Goal: Check status: Check status

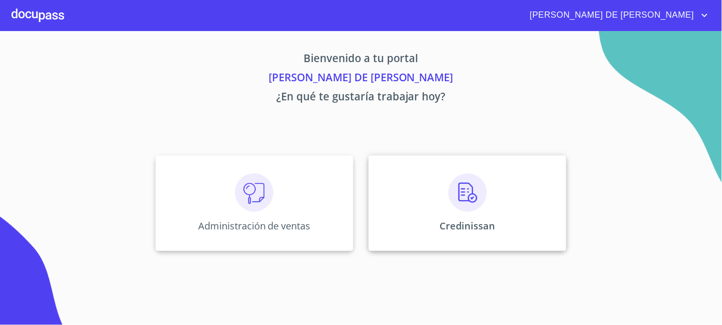
click at [376, 200] on div "Credinissan" at bounding box center [467, 204] width 198 height 96
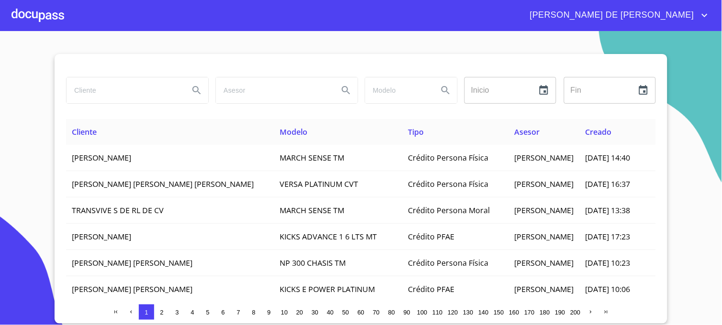
click at [111, 98] on input "search" at bounding box center [124, 91] width 115 height 26
type input "[PERSON_NAME]"
click at [194, 92] on icon "Search" at bounding box center [196, 90] width 8 height 8
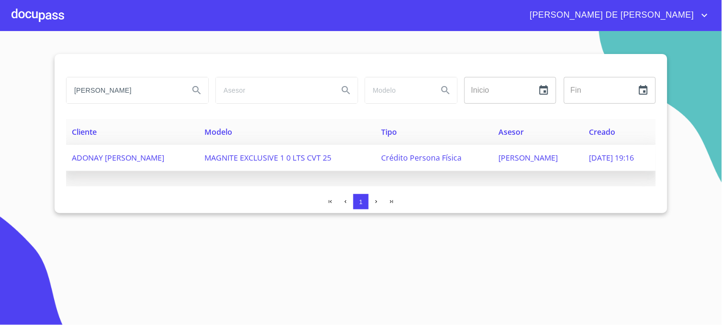
click at [364, 161] on td "MAGNITE EXCLUSIVE 1 0 LTS CVT 25" at bounding box center [287, 158] width 177 height 26
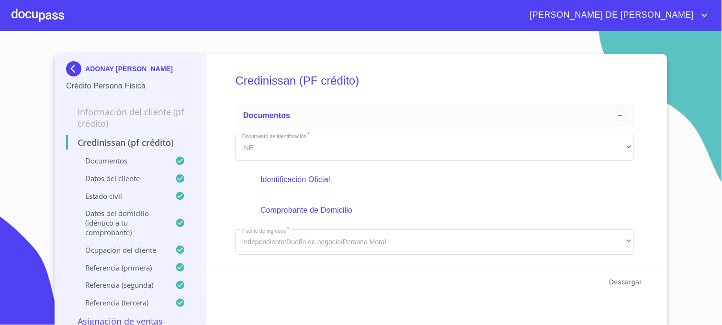
click at [620, 283] on span "Descargar" at bounding box center [625, 283] width 33 height 12
